Goal: Task Accomplishment & Management: Use online tool/utility

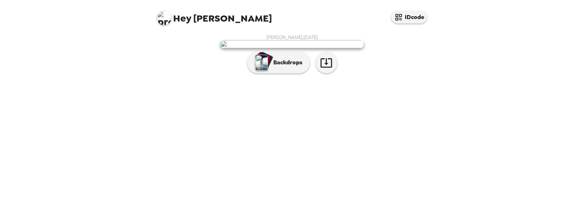
scroll to position [36, 0]
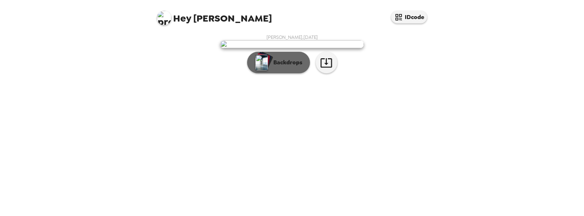
click at [285, 67] on p "Backdrops" at bounding box center [286, 62] width 33 height 9
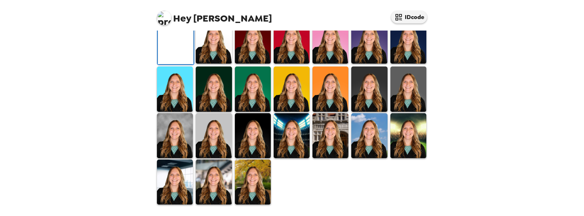
scroll to position [179, 0]
click at [410, 111] on img at bounding box center [408, 88] width 36 height 45
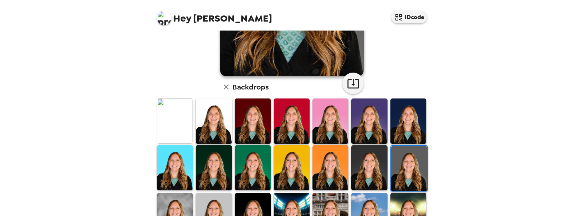
scroll to position [215, 0]
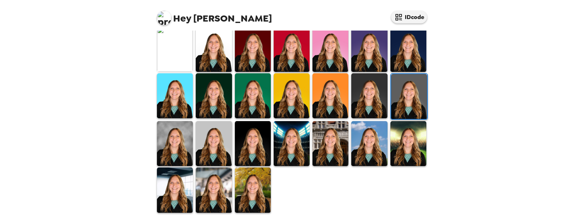
click at [217, 134] on img at bounding box center [214, 143] width 36 height 45
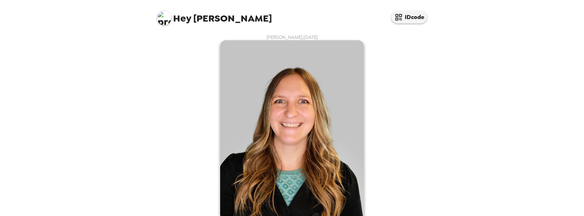
scroll to position [36, 0]
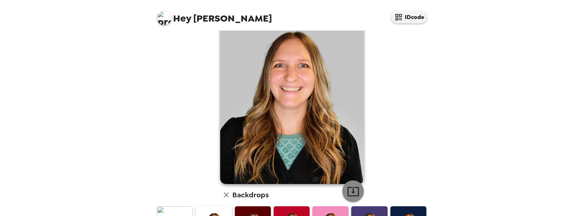
click at [350, 191] on icon "button" at bounding box center [352, 191] width 11 height 9
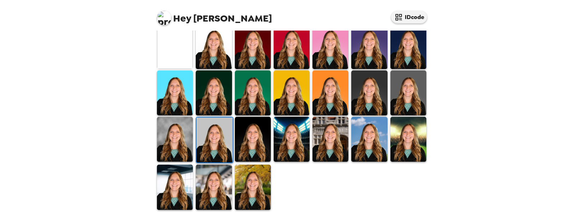
scroll to position [220, 0]
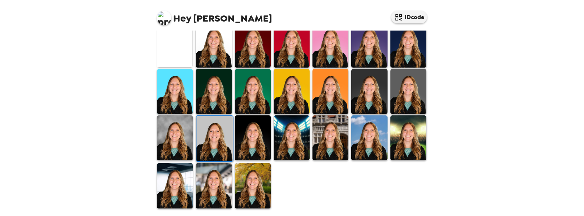
click at [210, 186] on img at bounding box center [214, 185] width 36 height 45
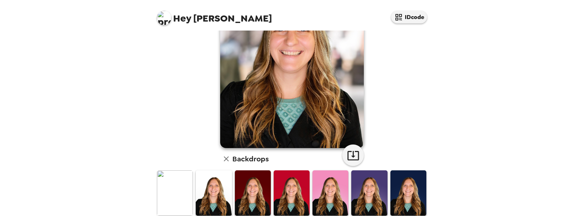
scroll to position [36, 0]
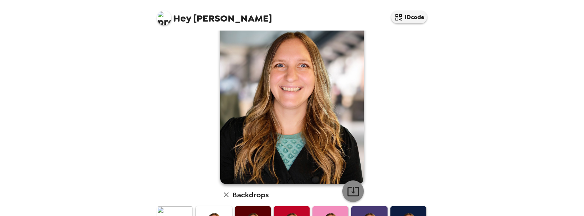
click at [350, 192] on icon "button" at bounding box center [352, 191] width 11 height 9
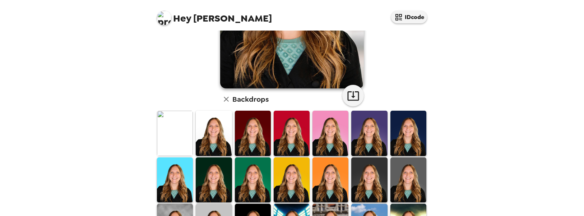
scroll to position [144, 0]
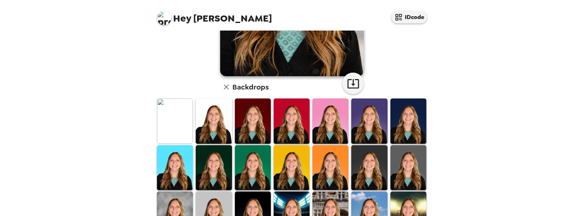
click at [224, 167] on img at bounding box center [214, 167] width 36 height 45
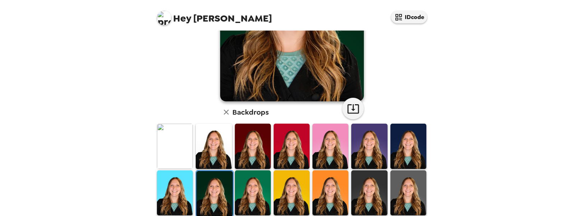
scroll to position [179, 0]
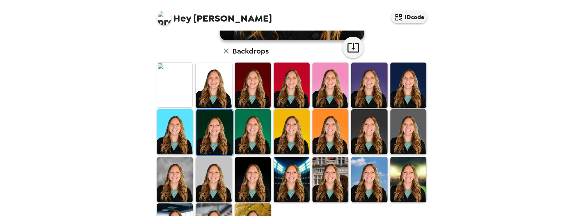
click at [368, 130] on img at bounding box center [369, 131] width 36 height 45
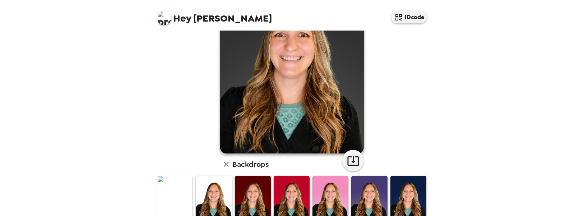
scroll to position [72, 0]
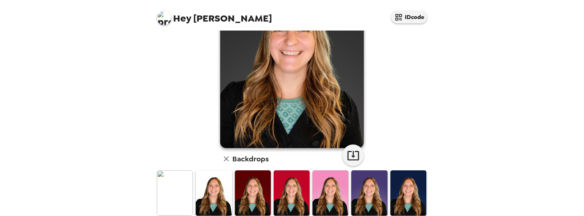
drag, startPoint x: 401, startPoint y: 181, endPoint x: 396, endPoint y: 173, distance: 8.4
click at [400, 181] on img at bounding box center [408, 192] width 36 height 45
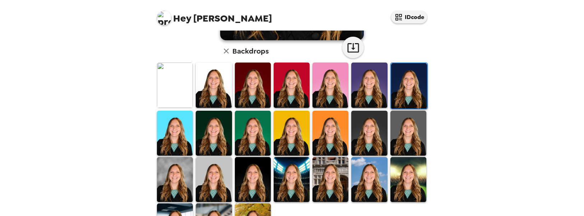
scroll to position [220, 0]
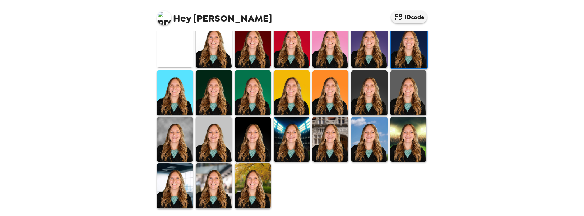
click at [209, 40] on img at bounding box center [214, 44] width 36 height 45
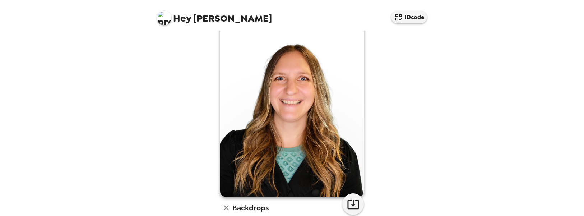
scroll to position [36, 0]
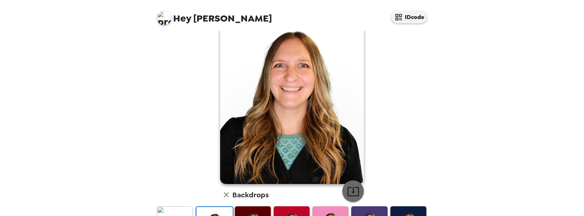
click at [354, 191] on icon "button" at bounding box center [353, 191] width 13 height 13
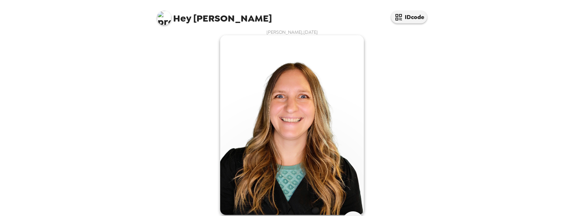
scroll to position [4, 0]
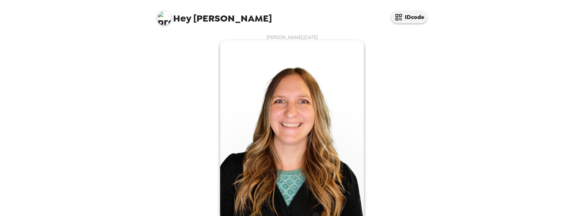
scroll to position [4, 0]
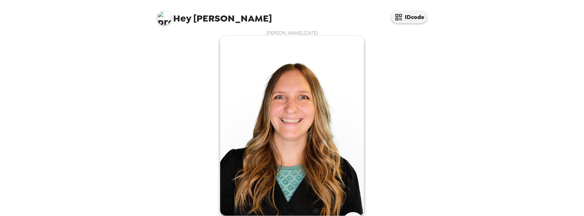
click at [125, 87] on div "Hey Alicia IDcode Alicia Padigimus , 09-26-2025 Backdrops" at bounding box center [292, 108] width 584 height 216
